Goal: Information Seeking & Learning: Stay updated

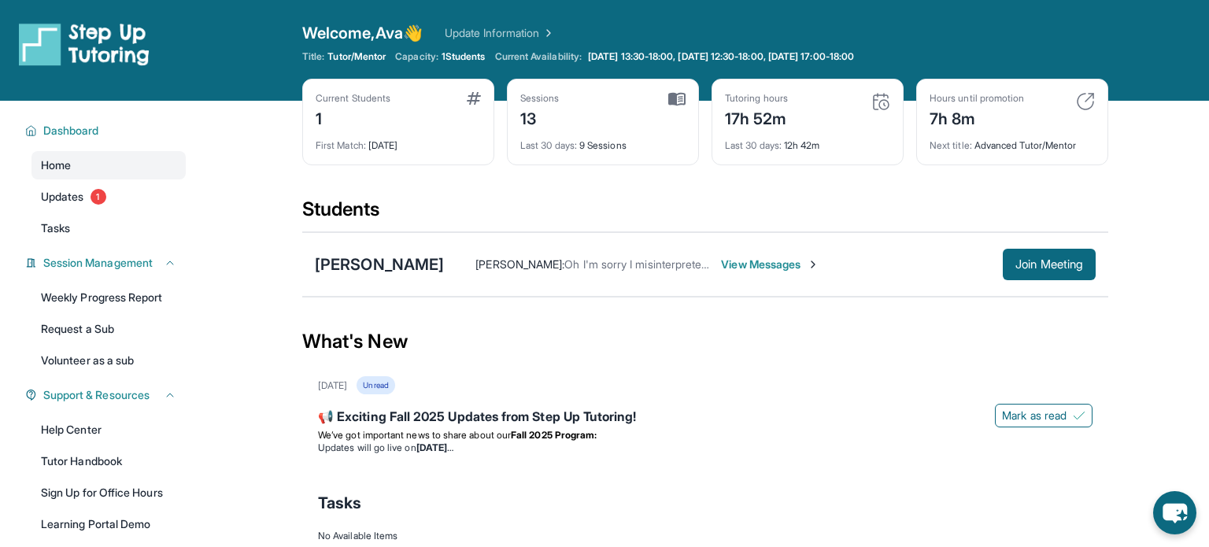
click at [564, 261] on span "Oh I'm sorry I misinterpreted the time, please allow me 20 extra minutes to gat…" at bounding box center [931, 263] width 735 height 13
click at [898, 414] on div "📢 Exciting Fall 2025 Updates from Step Up Tutoring!" at bounding box center [705, 418] width 774 height 22
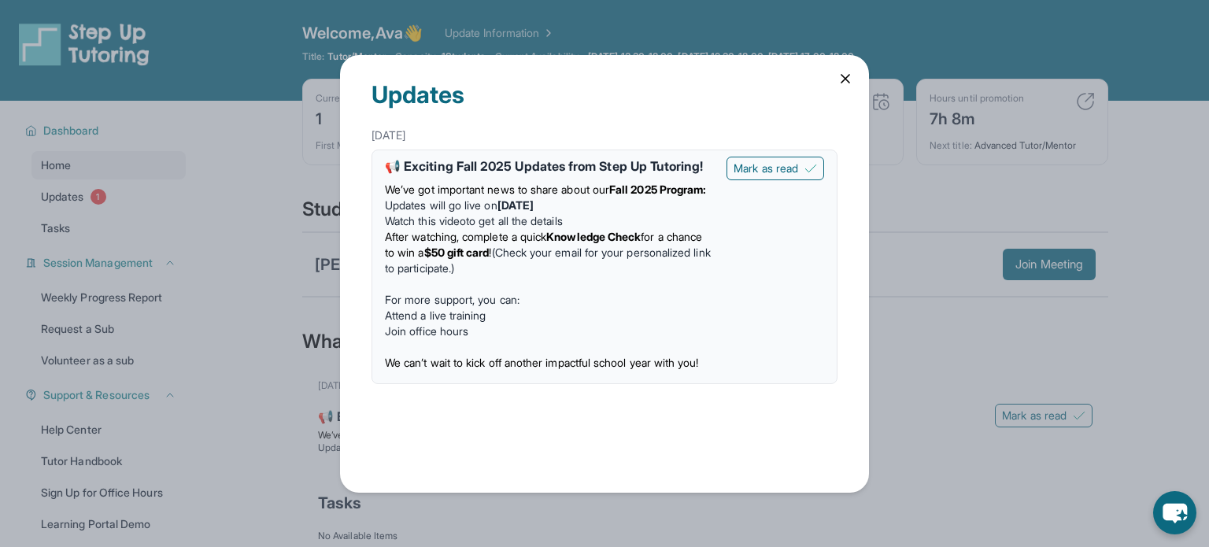
click at [546, 464] on div "Updates [DATE] 📢 Exciting Fall 2025 Updates from Step Up Tutoring! We’ve got im…" at bounding box center [604, 274] width 529 height 438
click at [835, 79] on div "Updates" at bounding box center [604, 88] width 466 height 66
click at [854, 67] on div "Updates [DATE] 📢 Exciting Fall 2025 Updates from Step Up Tutoring! We’ve got im…" at bounding box center [604, 274] width 529 height 438
click at [844, 74] on icon at bounding box center [845, 79] width 16 height 16
